Goal: Task Accomplishment & Management: Manage account settings

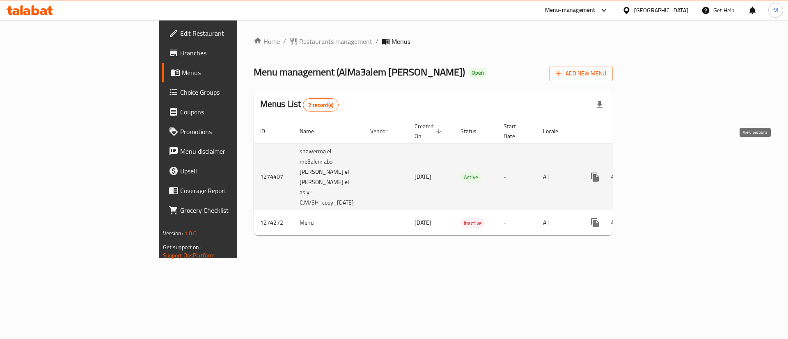
click at [664, 167] on link "enhanced table" at bounding box center [654, 177] width 20 height 20
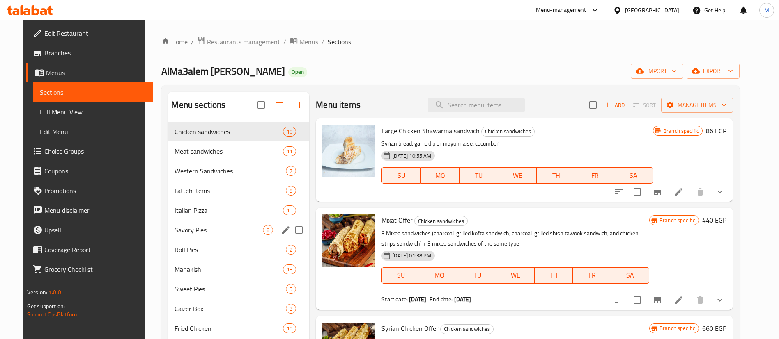
click at [225, 221] on div "Savory Pies 8" at bounding box center [238, 230] width 141 height 20
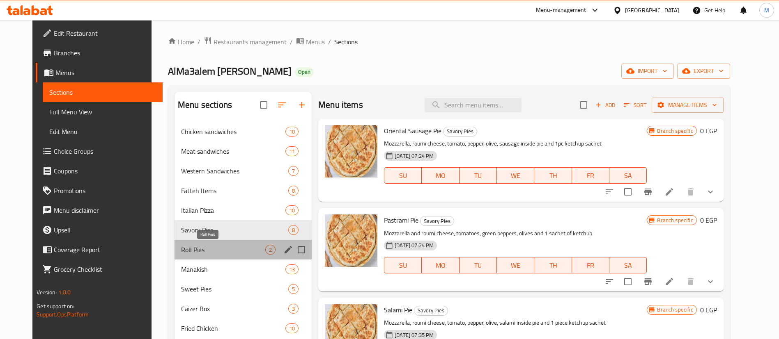
click at [194, 247] on span "Roll Pies" at bounding box center [223, 250] width 84 height 10
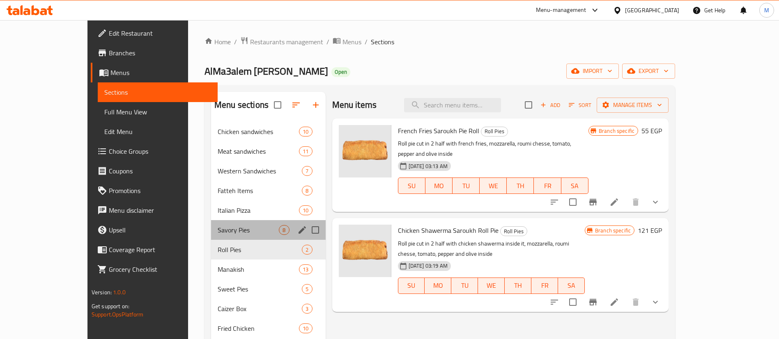
click at [211, 236] on div "Savory Pies 8" at bounding box center [268, 230] width 115 height 20
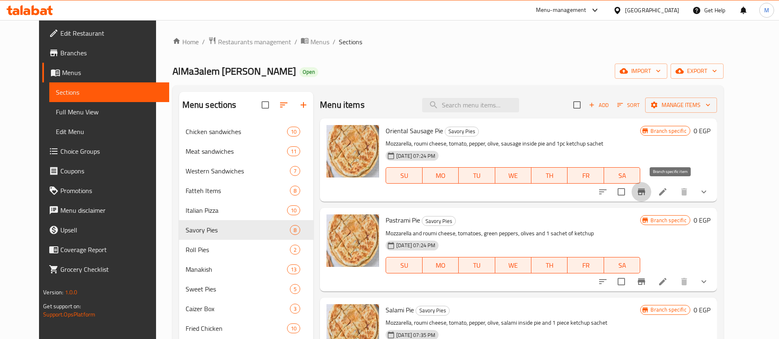
click at [645, 195] on icon "Branch-specific-item" at bounding box center [640, 192] width 7 height 7
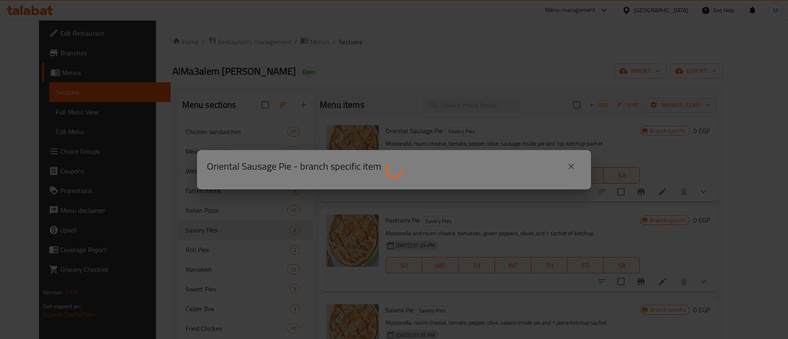
drag, startPoint x: 673, startPoint y: 195, endPoint x: 338, endPoint y: 172, distance: 336.2
click at [338, 172] on div at bounding box center [394, 169] width 788 height 339
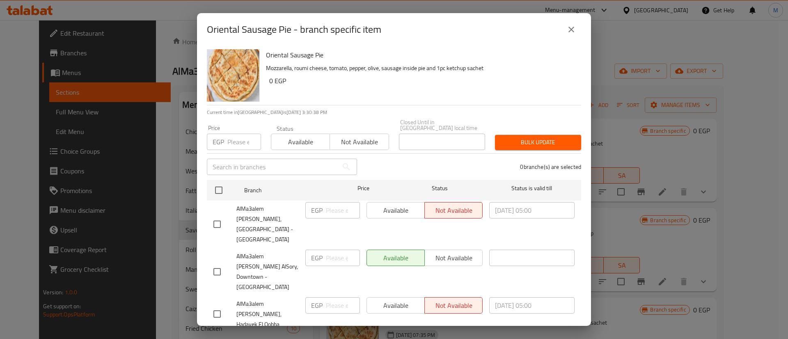
scroll to position [115, 0]
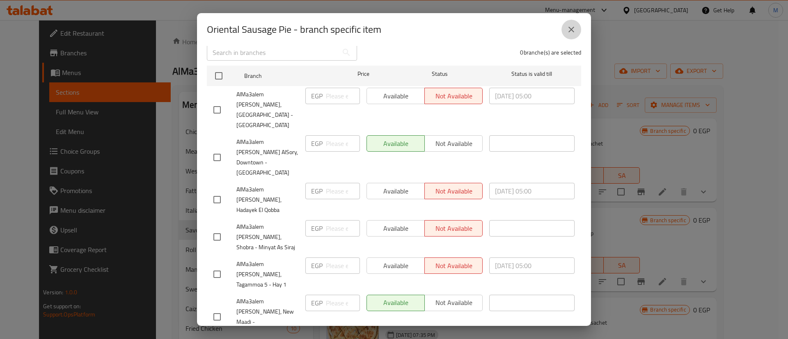
click at [571, 31] on icon "close" at bounding box center [571, 30] width 10 height 10
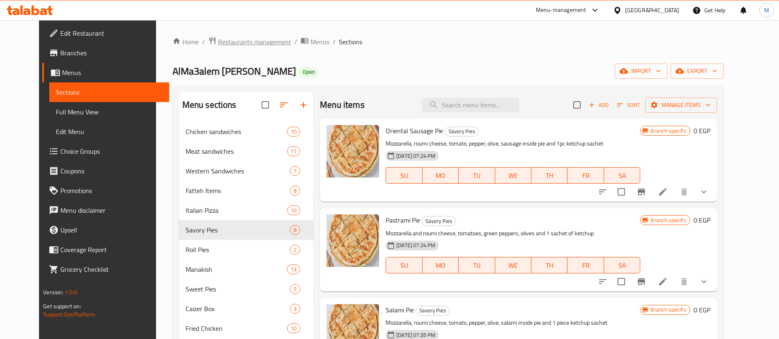
click at [218, 46] on span "Restaurants management" at bounding box center [254, 42] width 73 height 10
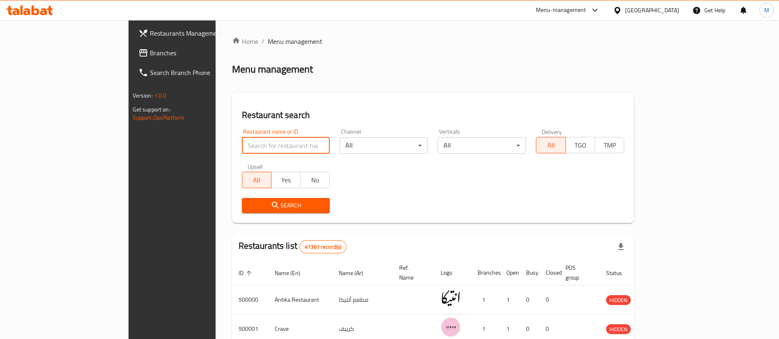
click at [242, 139] on input "search" at bounding box center [286, 146] width 88 height 16
type input "hawawshi el refaay"
click button "Search" at bounding box center [286, 205] width 88 height 15
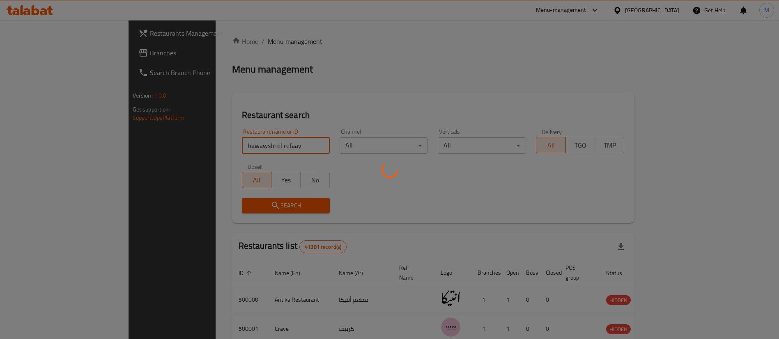
click button "Search" at bounding box center [286, 205] width 88 height 15
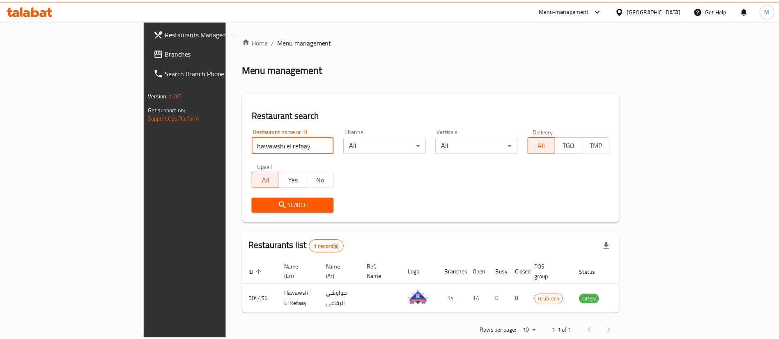
scroll to position [11, 0]
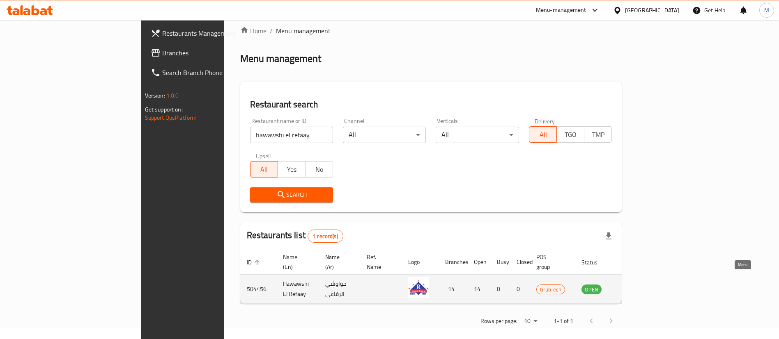
click at [634, 287] on icon "enhanced table" at bounding box center [629, 290] width 9 height 7
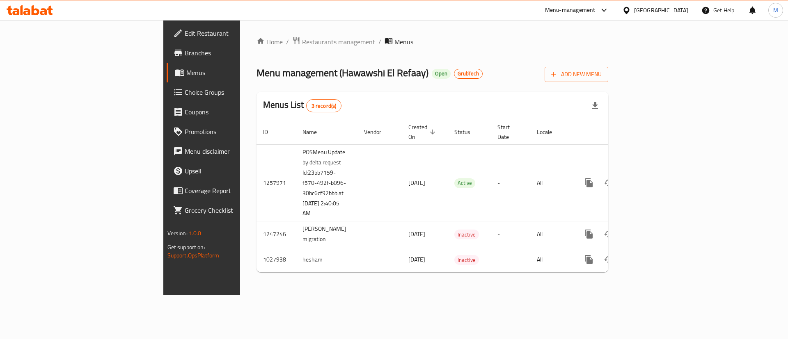
click at [185, 57] on span "Branches" at bounding box center [237, 53] width 104 height 10
